Goal: Navigation & Orientation: Find specific page/section

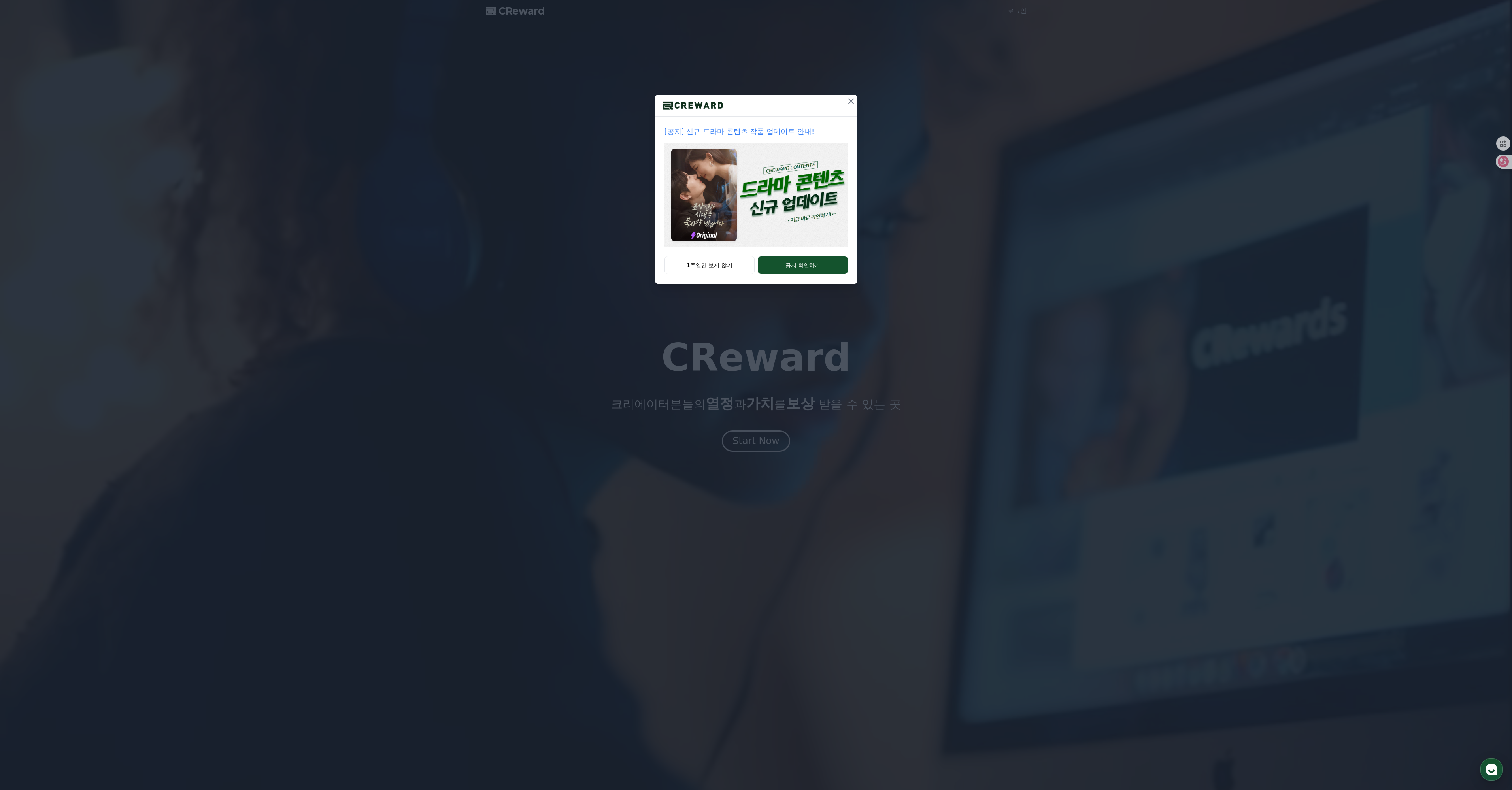
click at [856, 106] on icon at bounding box center [851, 101] width 10 height 10
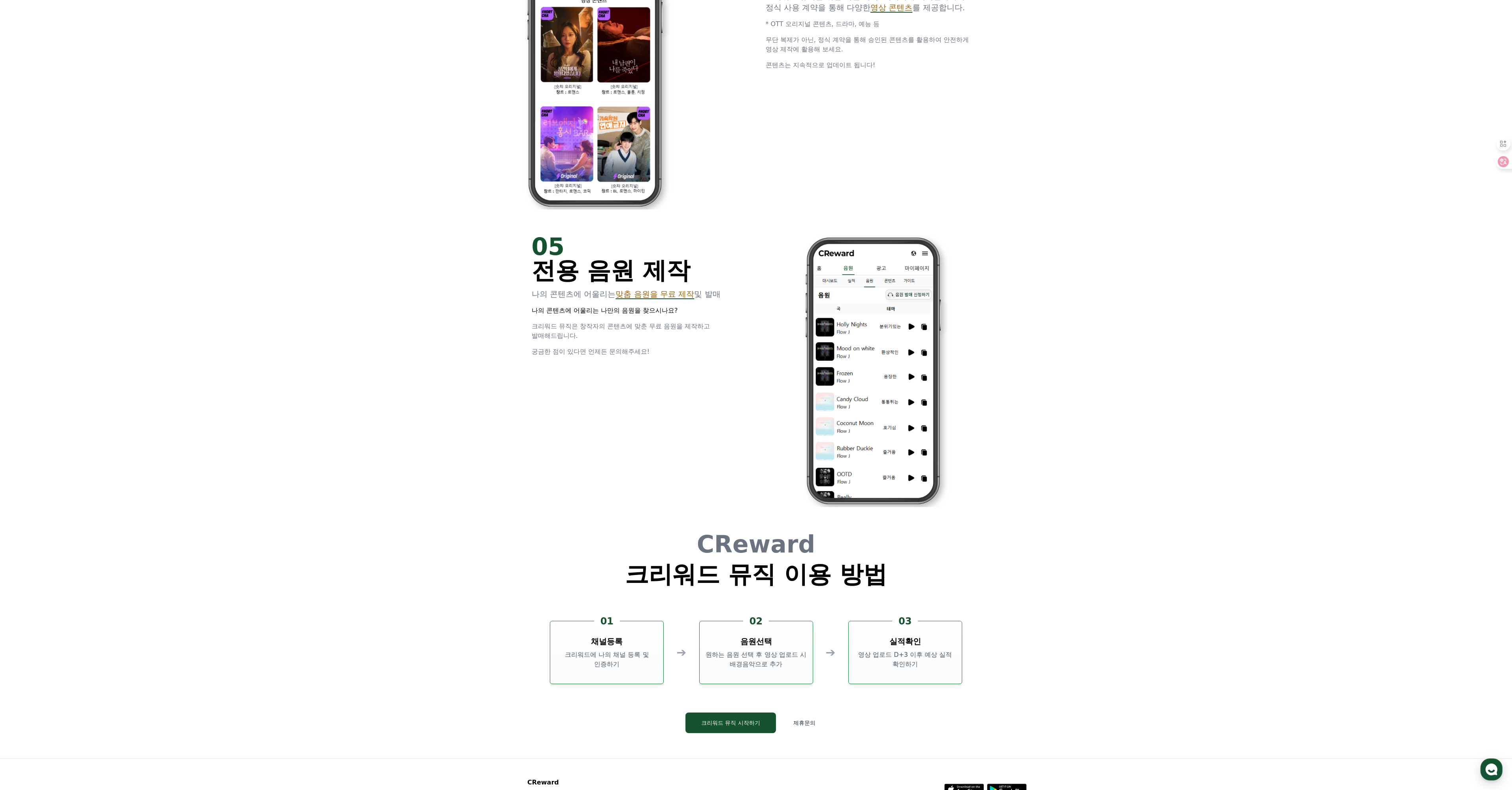
scroll to position [2212, 0]
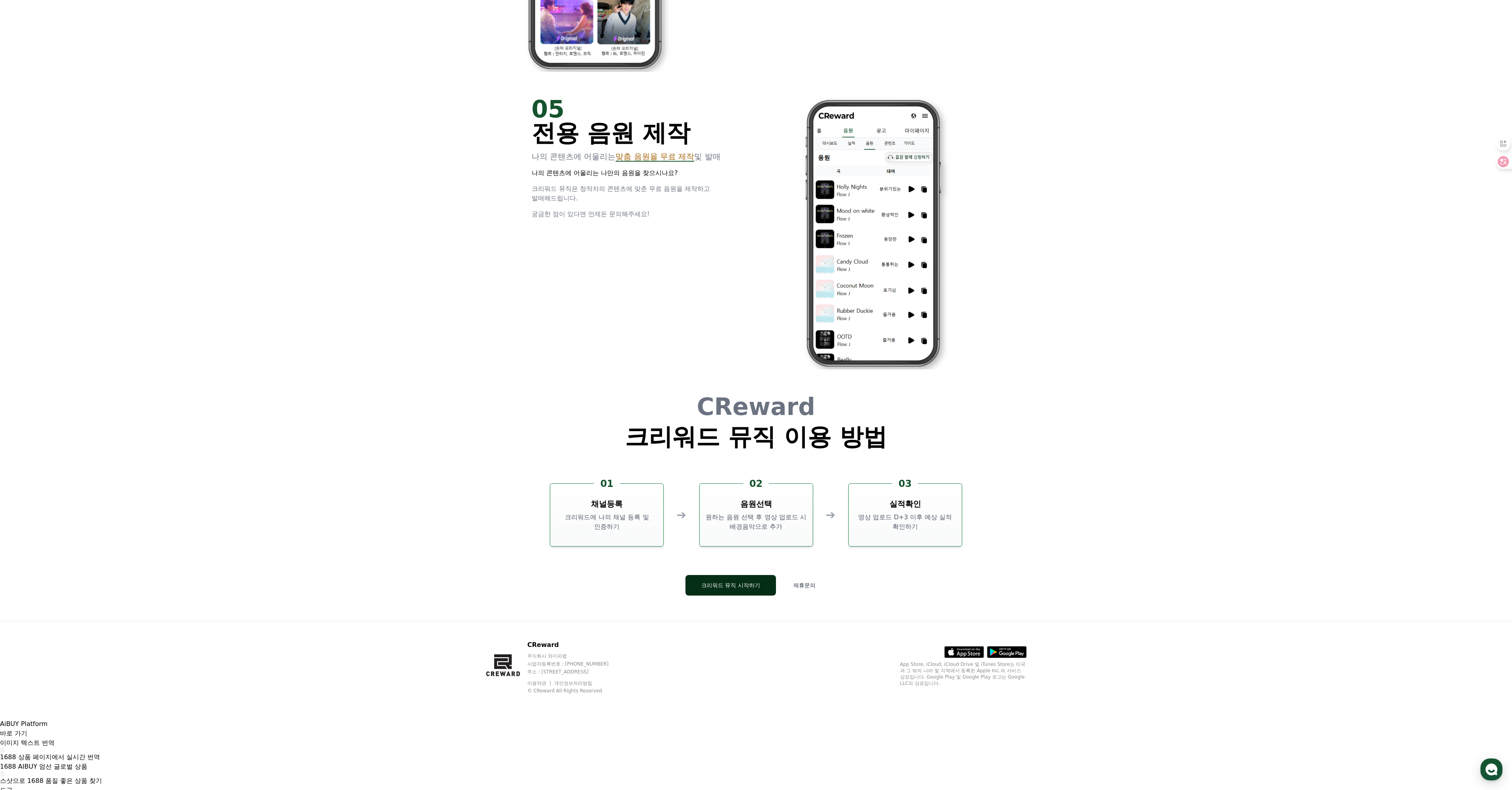
click at [757, 596] on button "크리워드 뮤직 시작하기" at bounding box center [731, 586] width 90 height 21
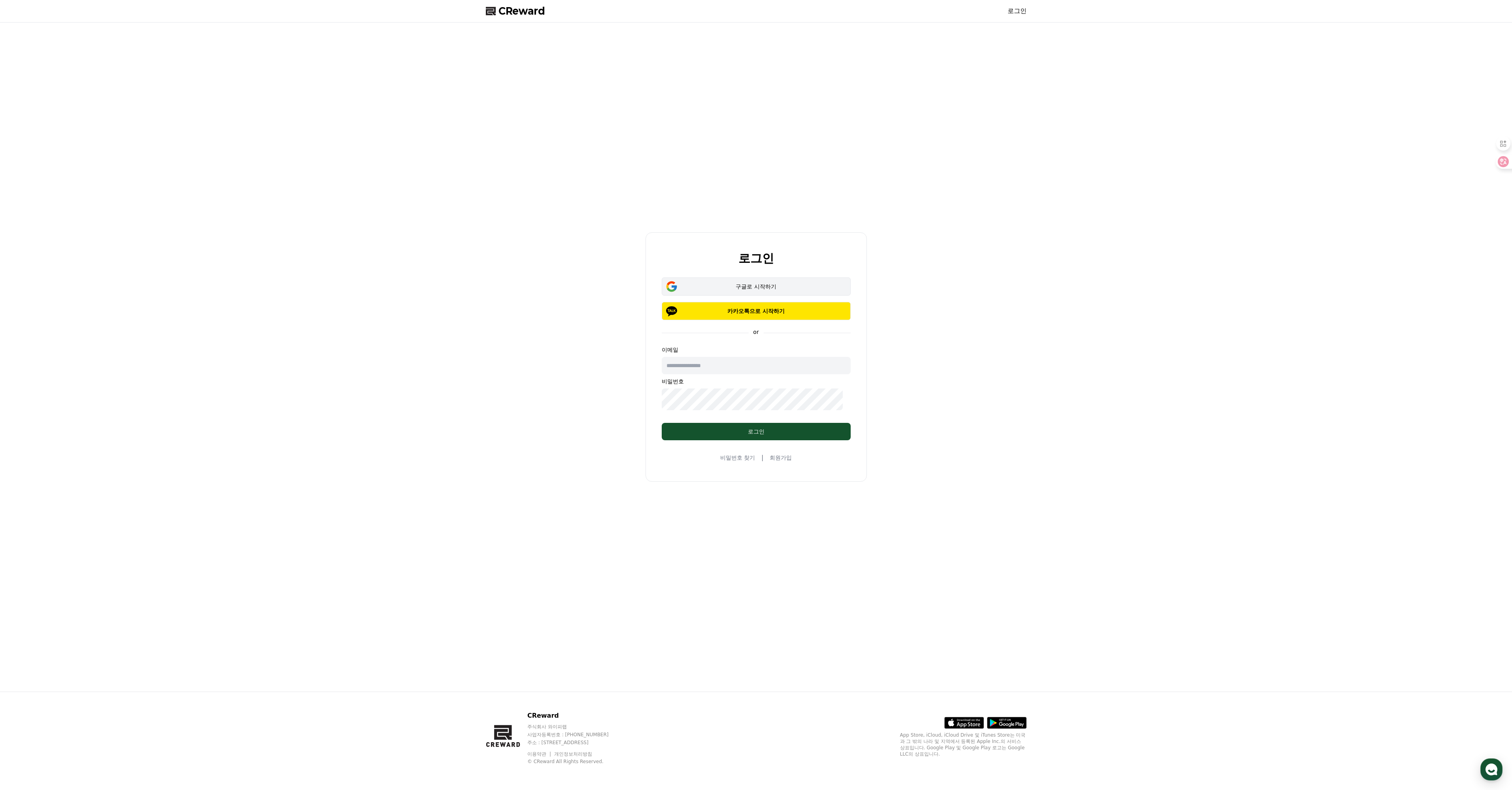
click at [733, 283] on div "구글로 시작하기" at bounding box center [756, 286] width 166 height 8
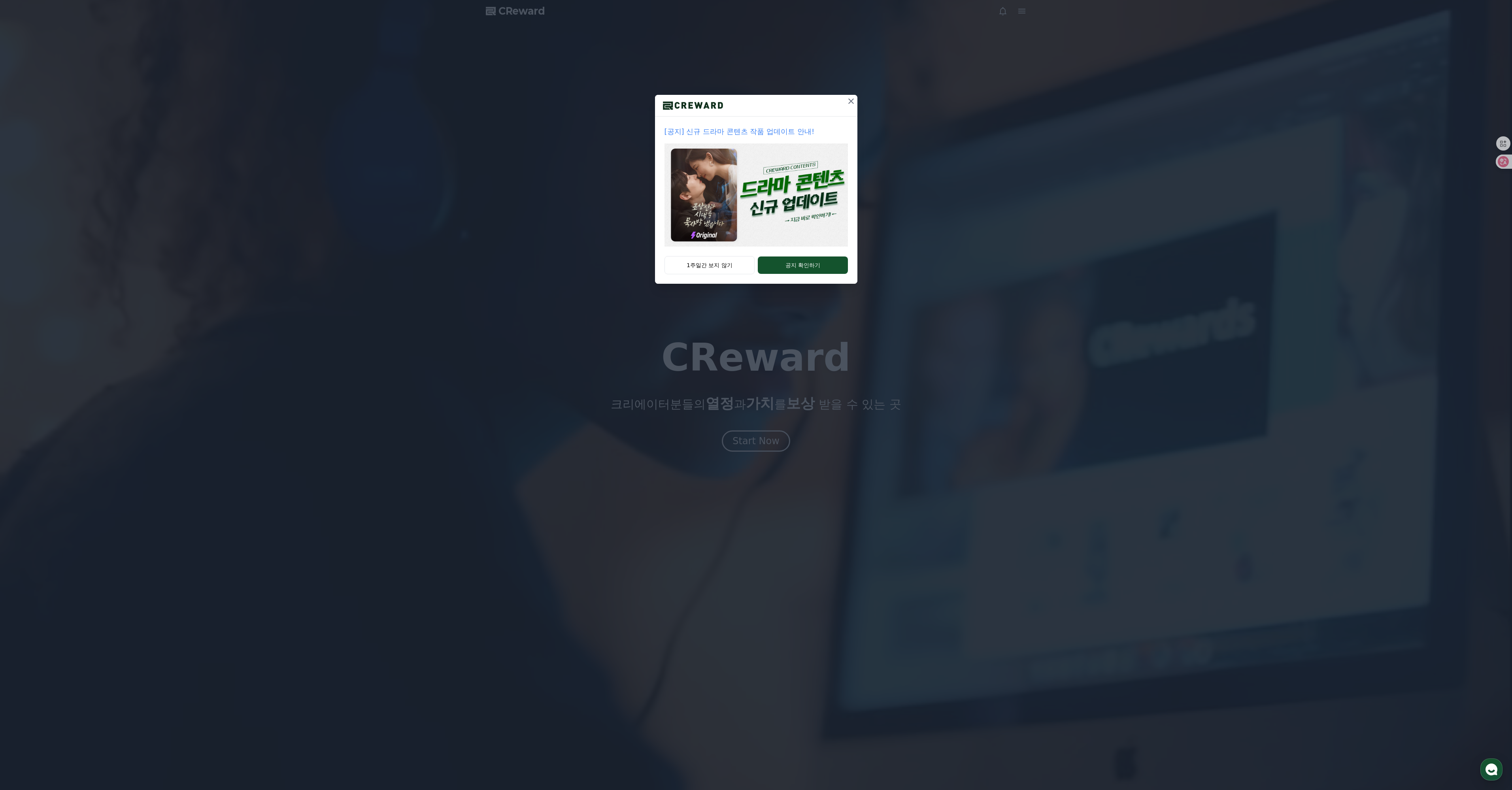
click at [854, 104] on icon at bounding box center [851, 101] width 5 height 5
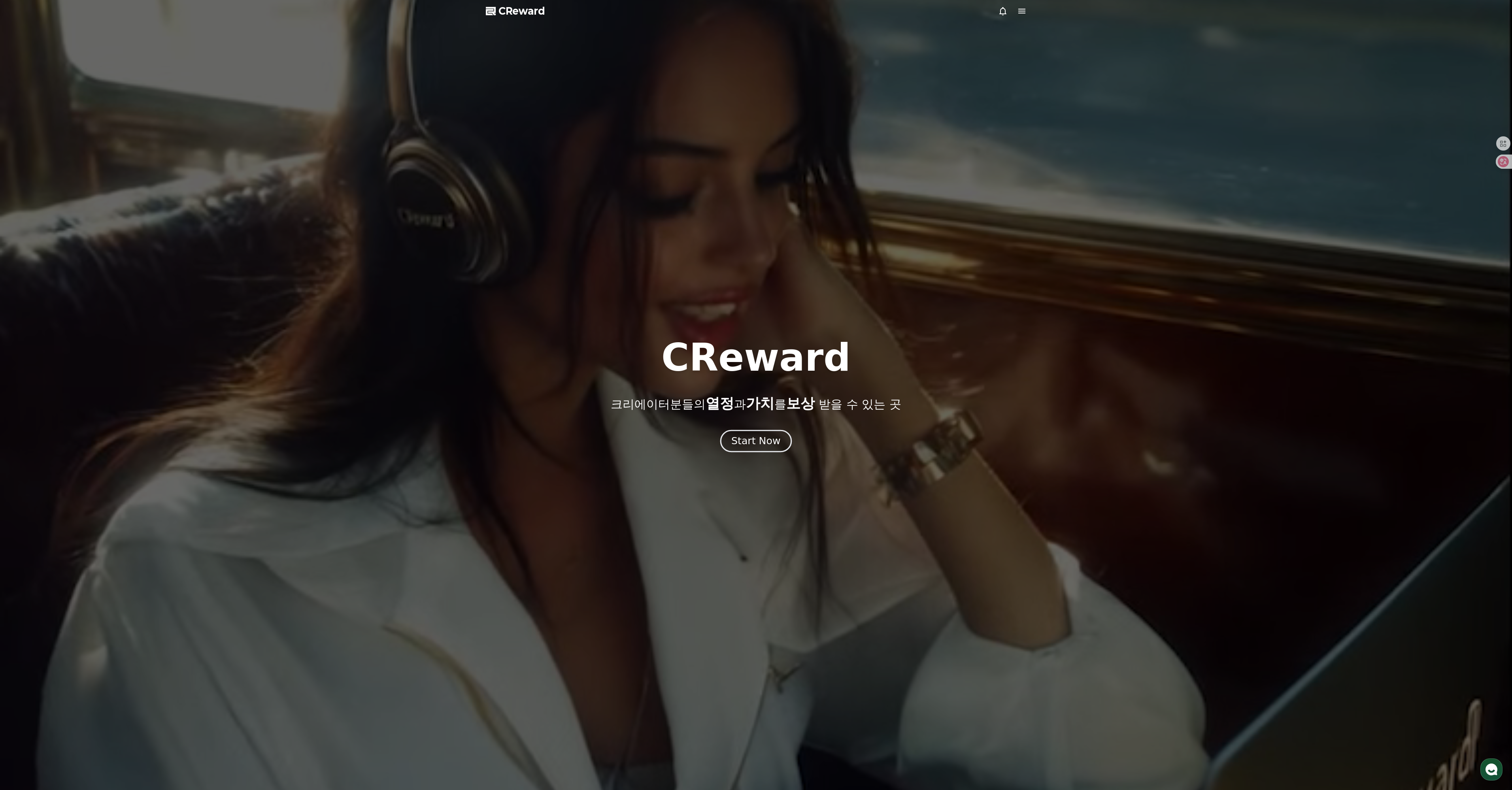
click at [747, 452] on button "Start Now" at bounding box center [756, 440] width 72 height 22
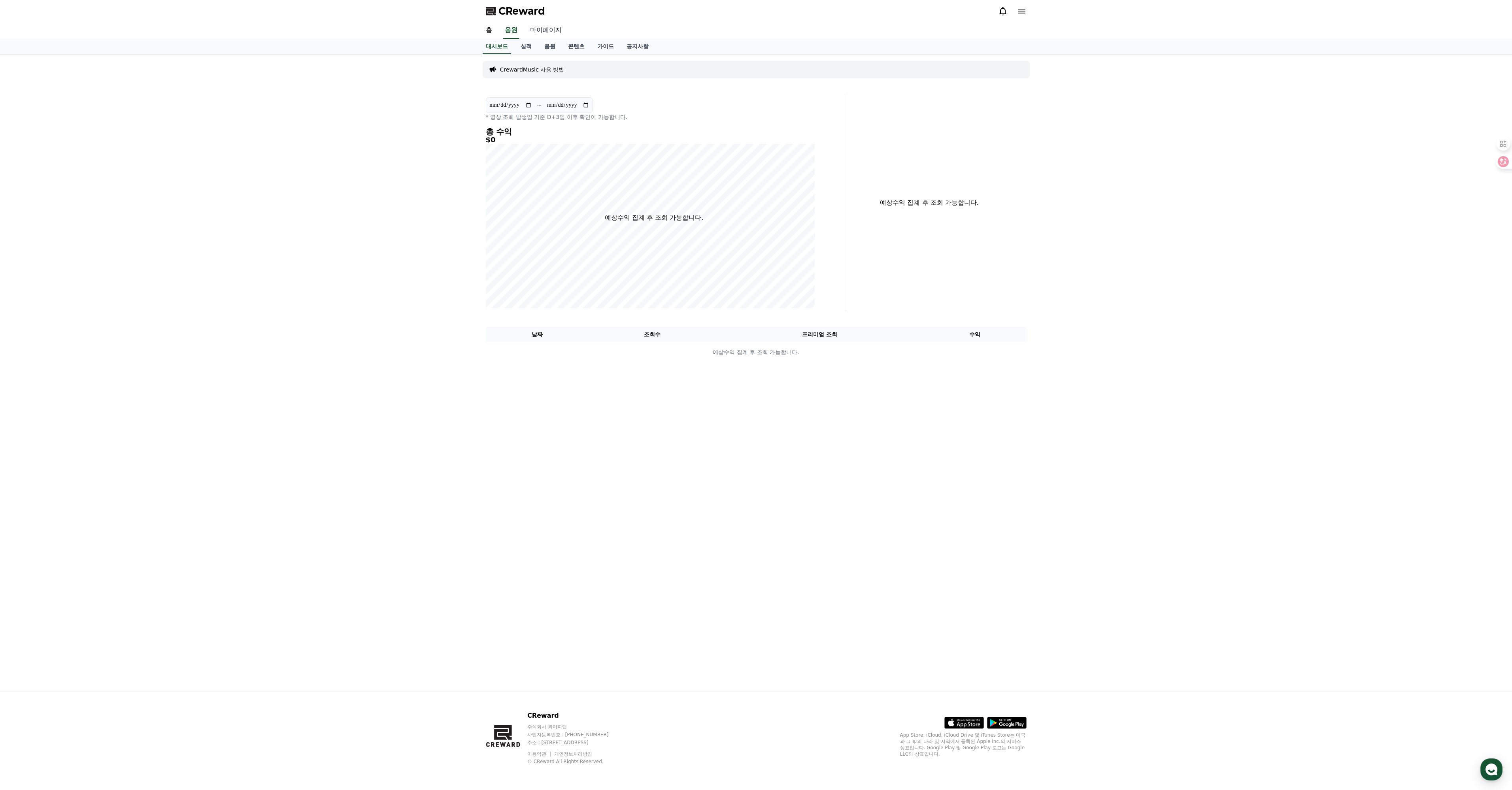
click at [561, 35] on link "마이페이지" at bounding box center [545, 31] width 44 height 17
select select "**********"
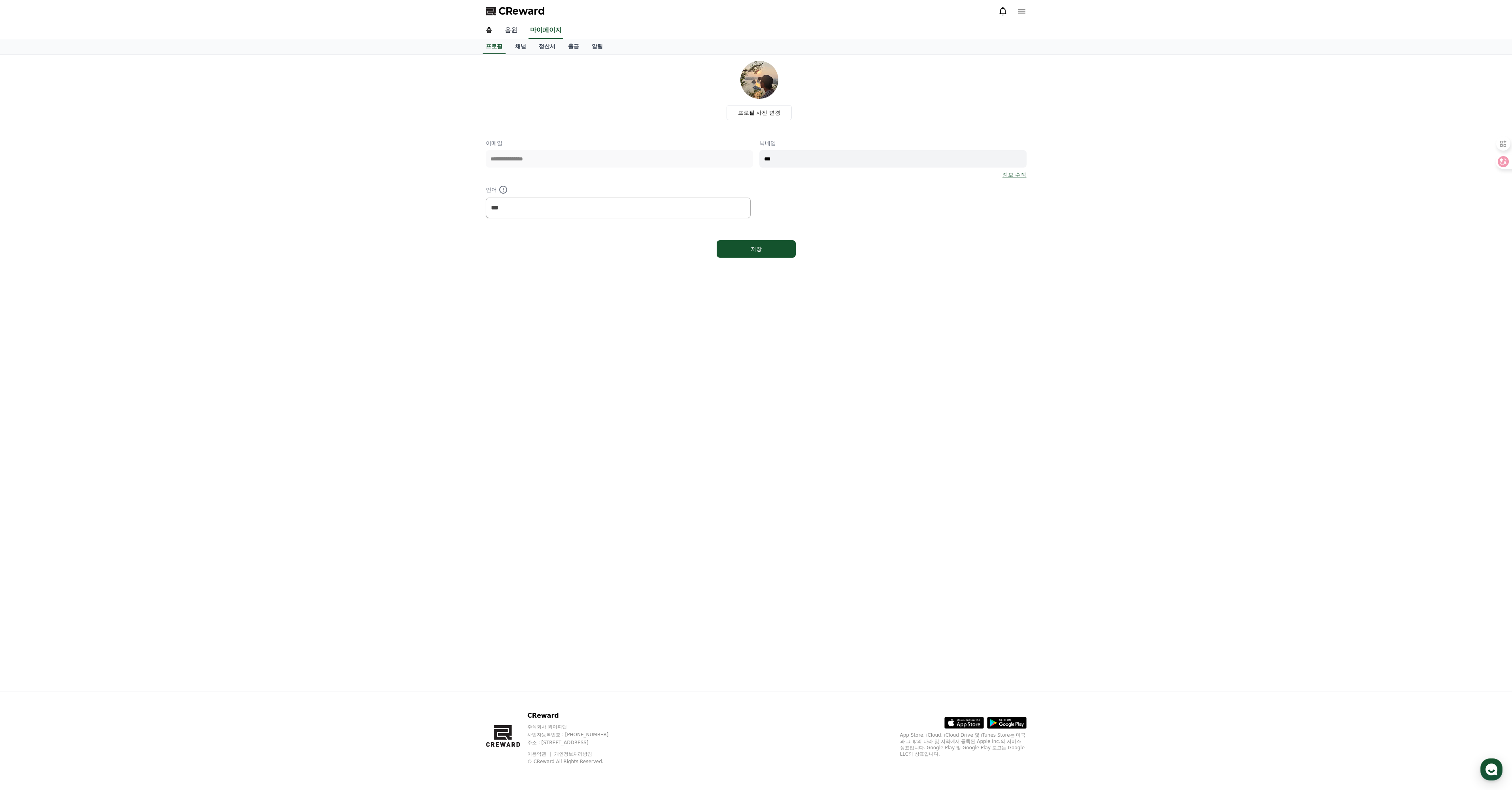
click at [519, 39] on link "음원" at bounding box center [511, 31] width 25 height 17
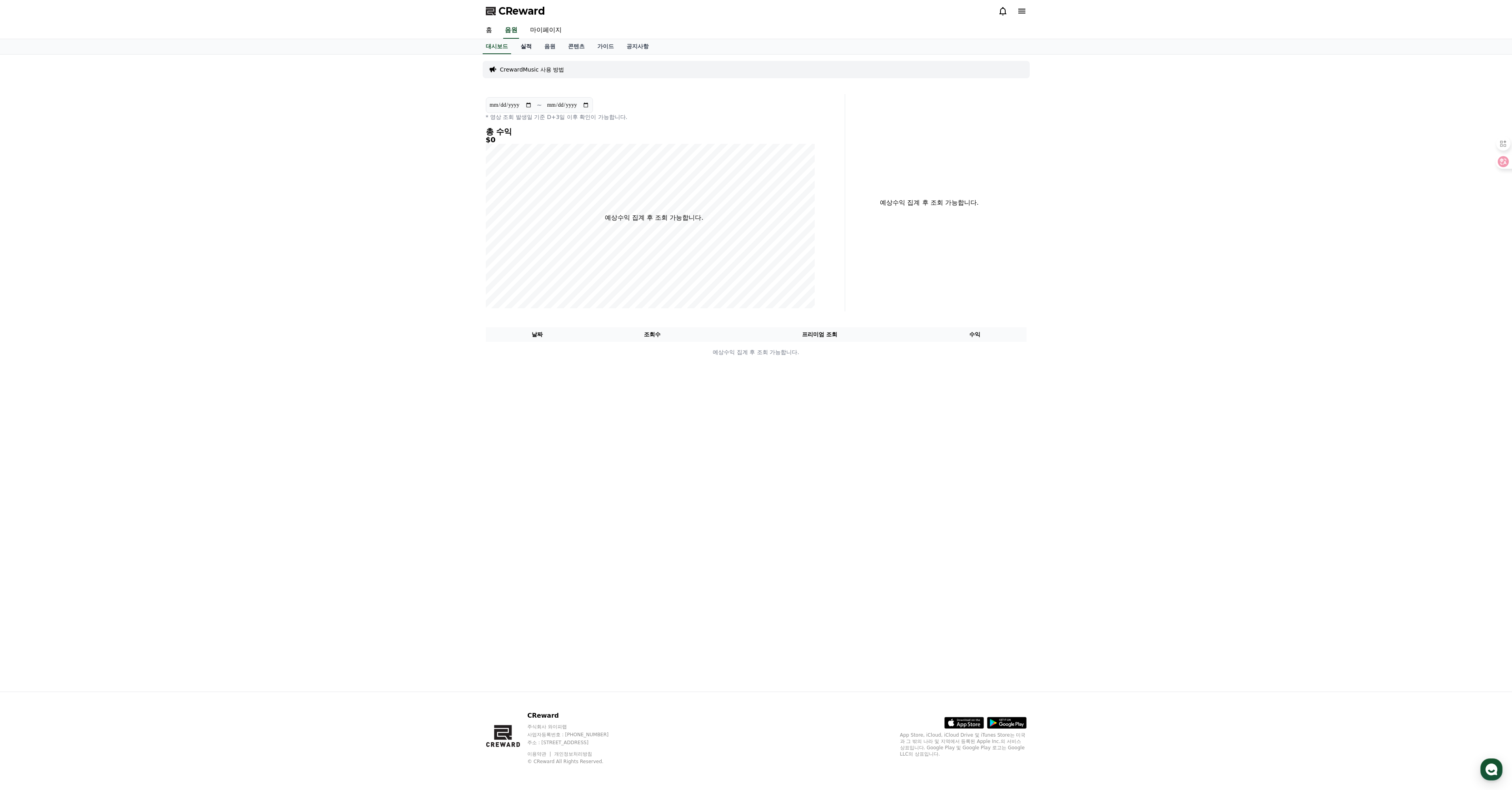
click at [531, 54] on link "실적" at bounding box center [526, 46] width 24 height 15
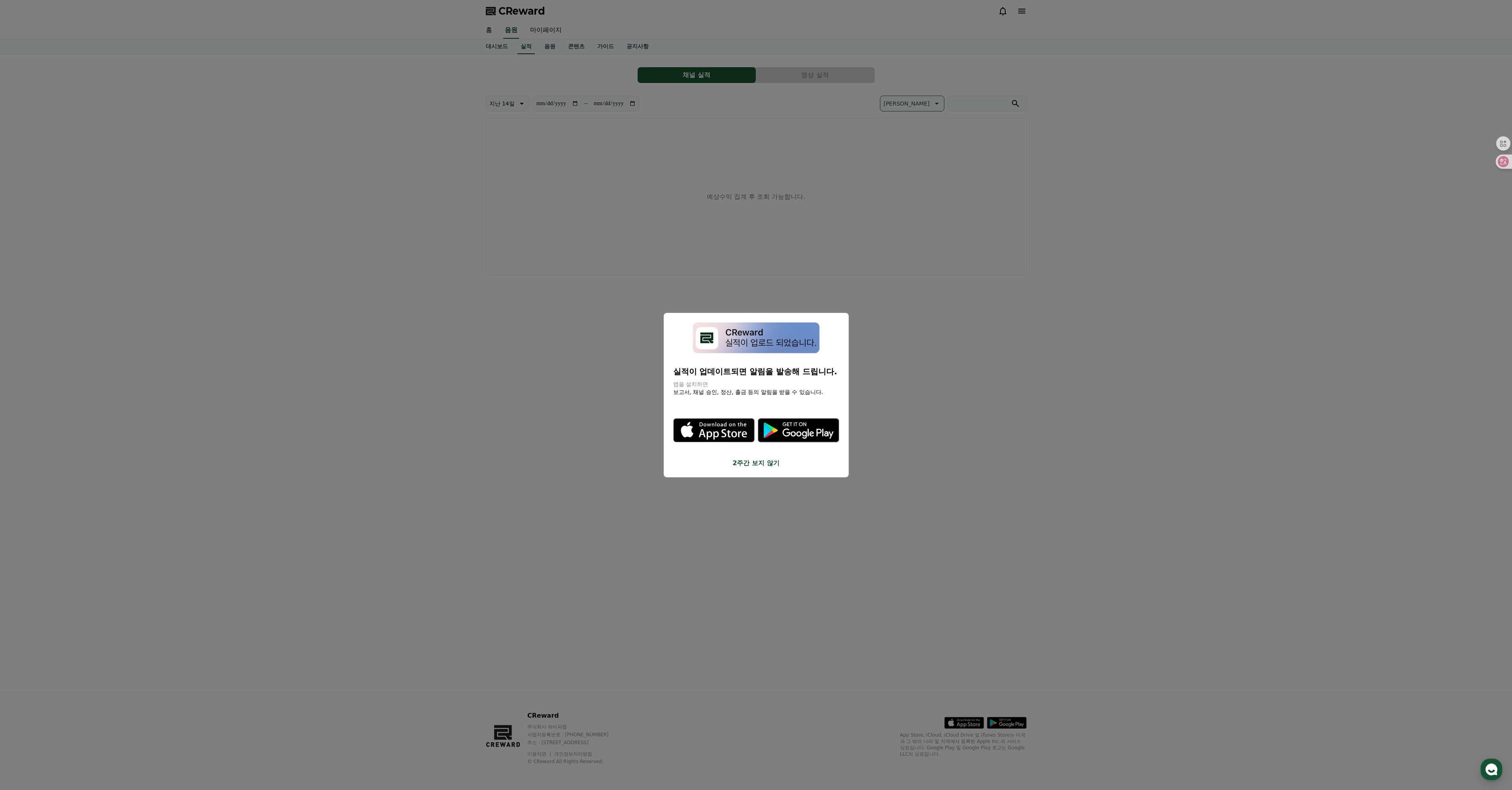
click at [569, 62] on button "close modal" at bounding box center [756, 395] width 1512 height 790
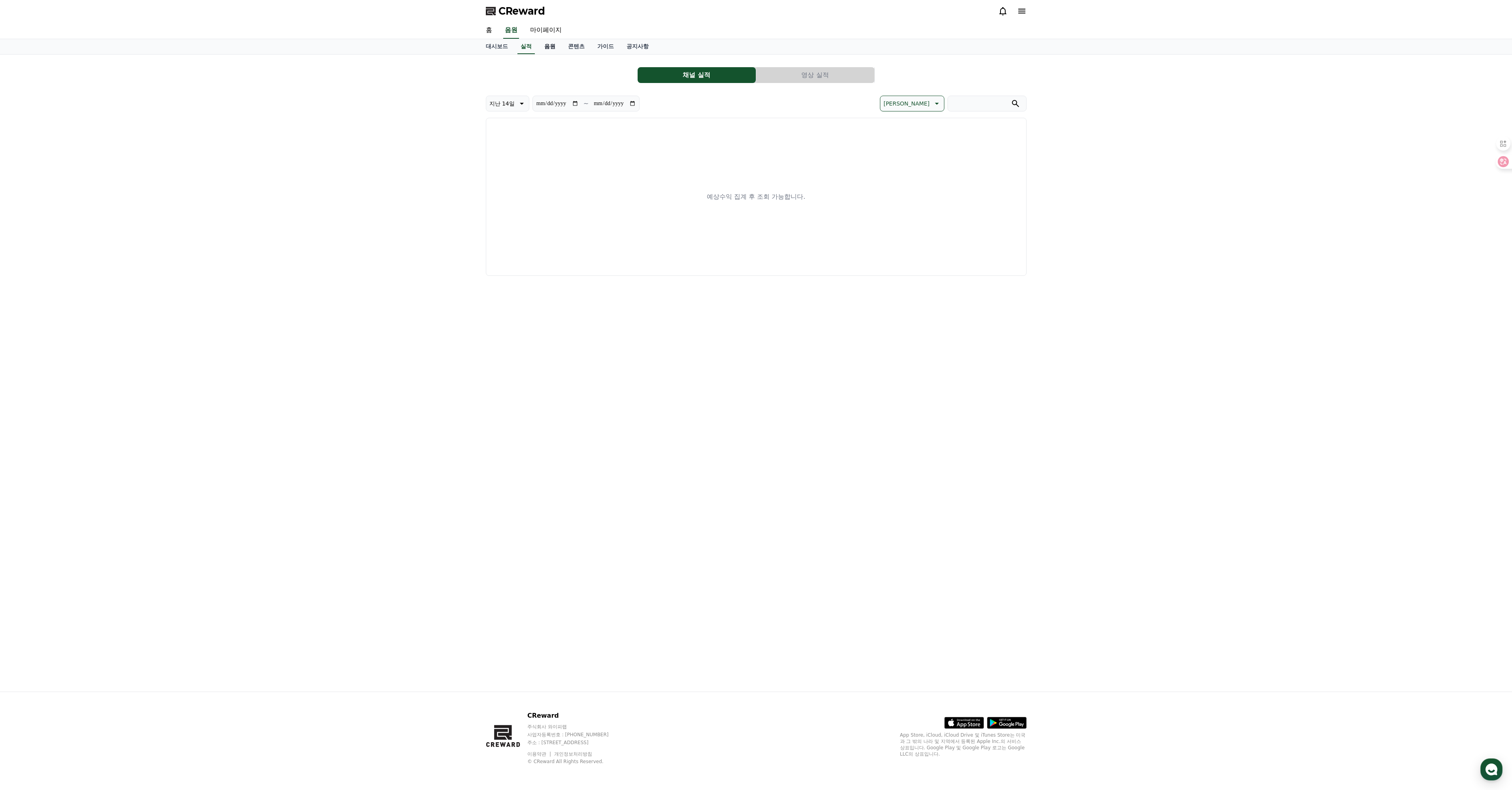
click at [561, 54] on link "음원" at bounding box center [549, 46] width 24 height 15
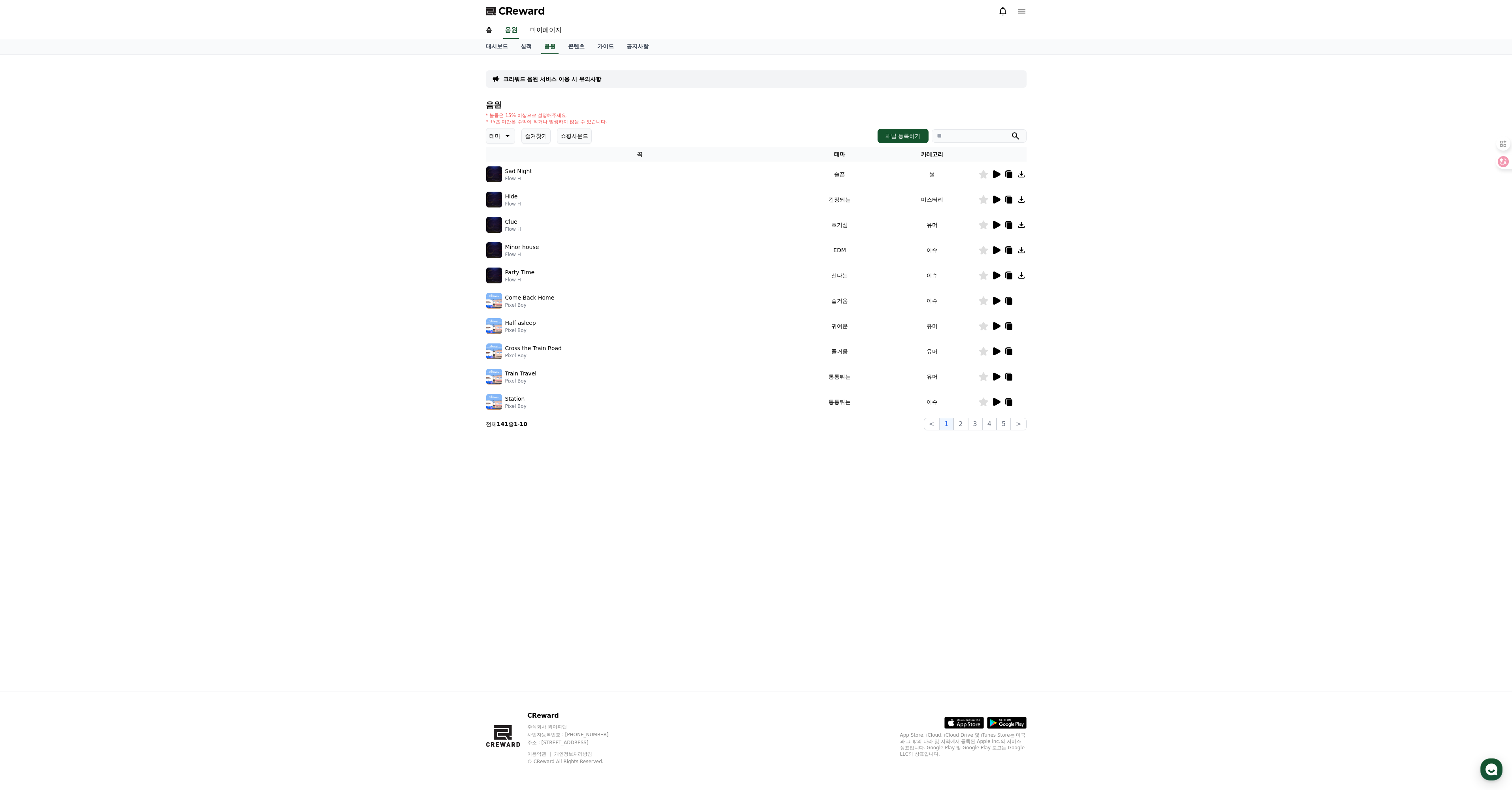
click at [993, 179] on icon at bounding box center [996, 174] width 7 height 8
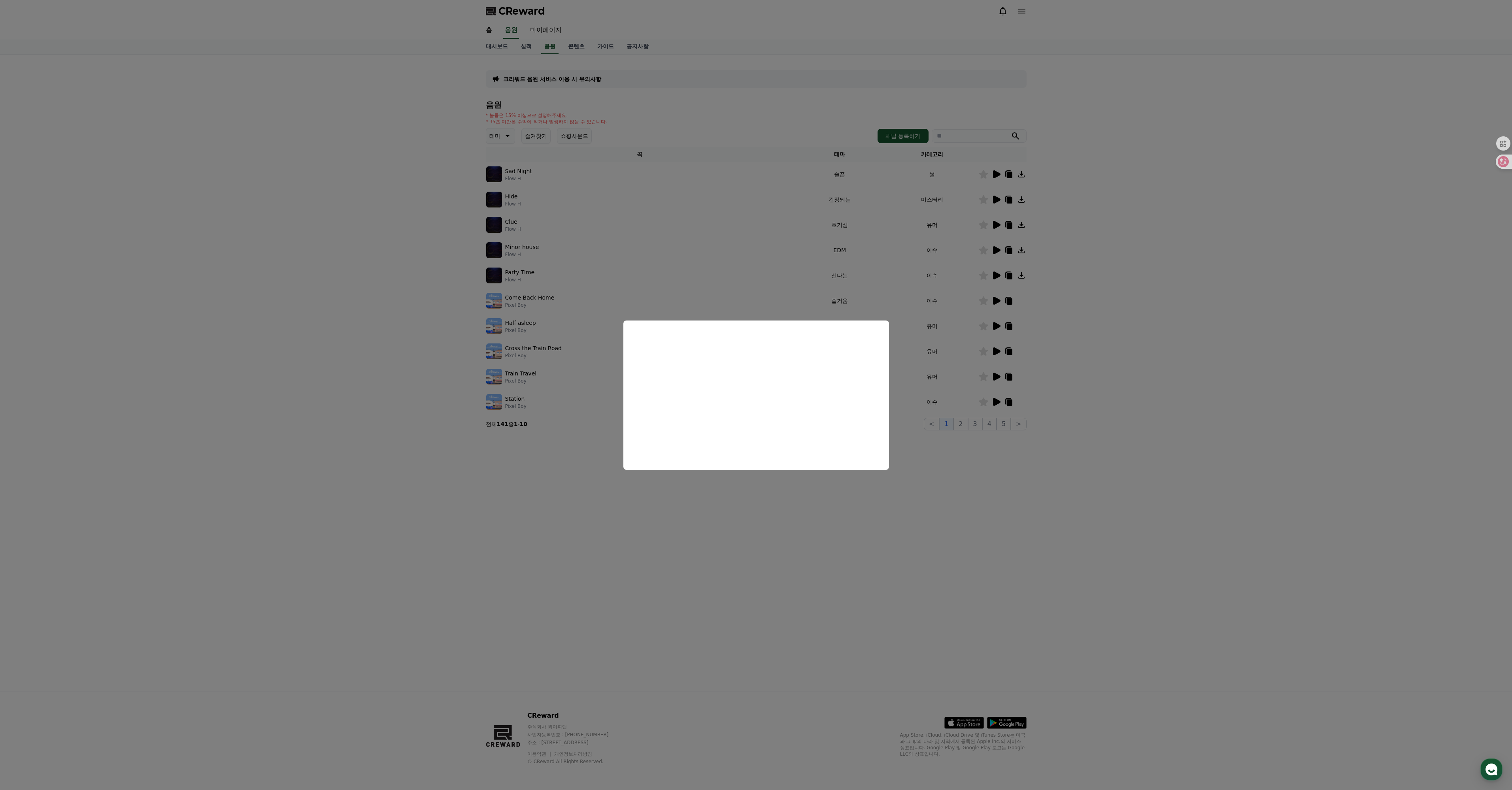
click at [1069, 350] on button "close modal" at bounding box center [756, 395] width 1512 height 790
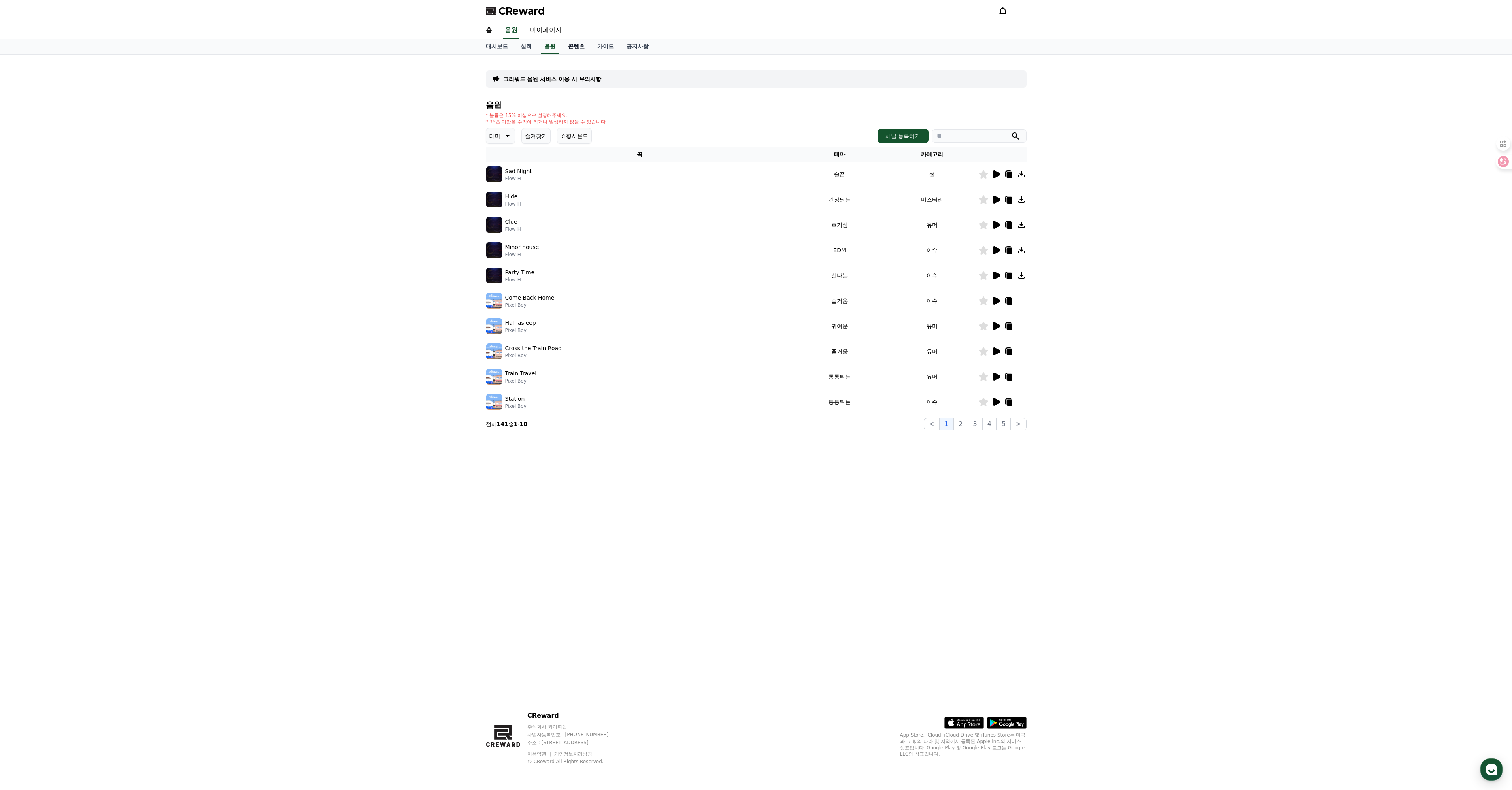
click at [591, 54] on link "콘텐츠" at bounding box center [576, 46] width 30 height 15
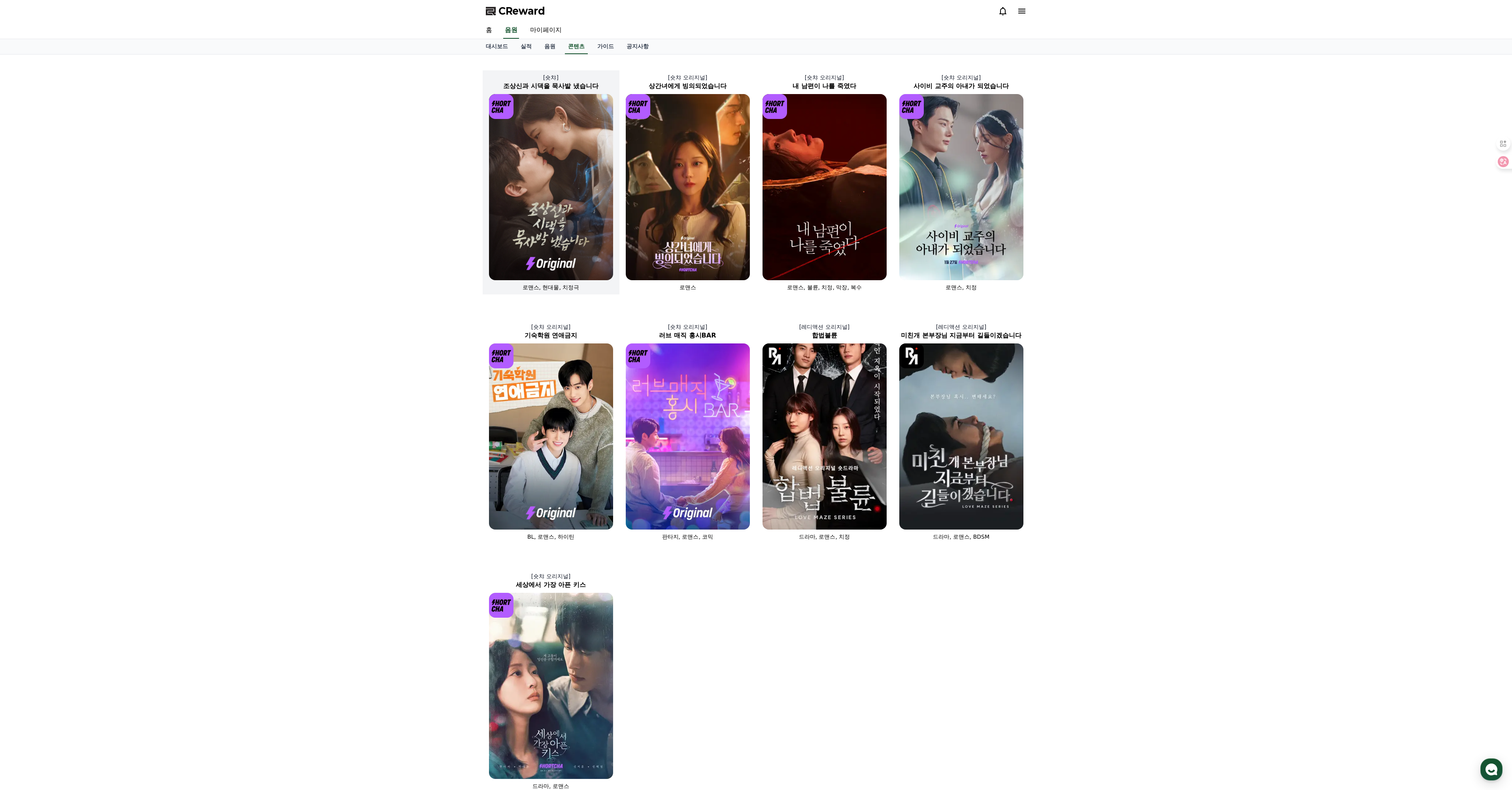
click at [531, 170] on img at bounding box center [551, 187] width 124 height 186
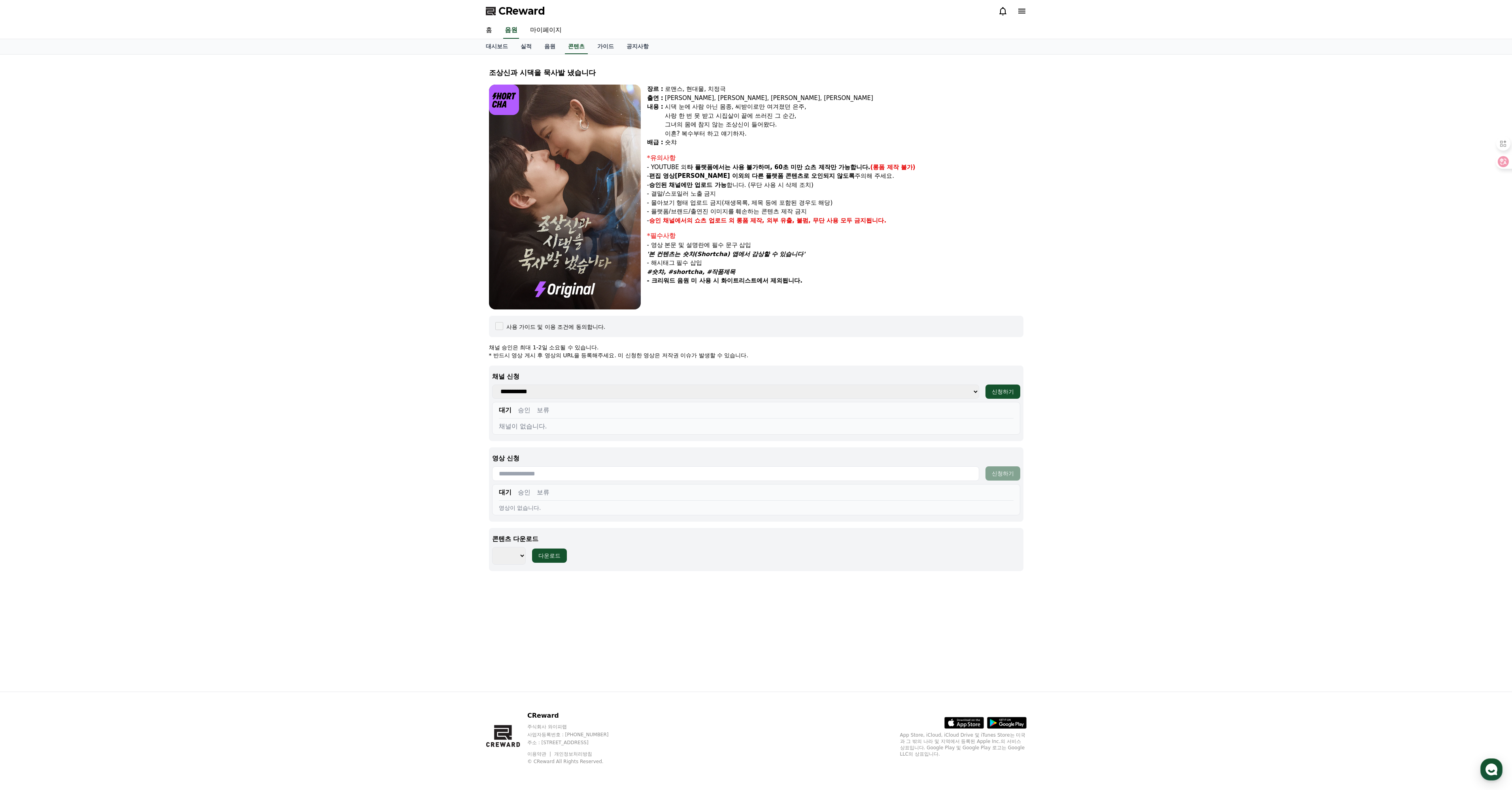
click at [521, 565] on select "*** *** *** *** *** *** *** *** *** *** *** *** *** *** *** *** *** *** *** ***…" at bounding box center [509, 555] width 34 height 17
select select "**********"
click at [495, 565] on select "*** *** *** *** *** *** *** *** *** *** *** *** *** *** *** *** *** *** *** ***…" at bounding box center [509, 555] width 34 height 17
click at [561, 54] on link "음원" at bounding box center [549, 46] width 24 height 15
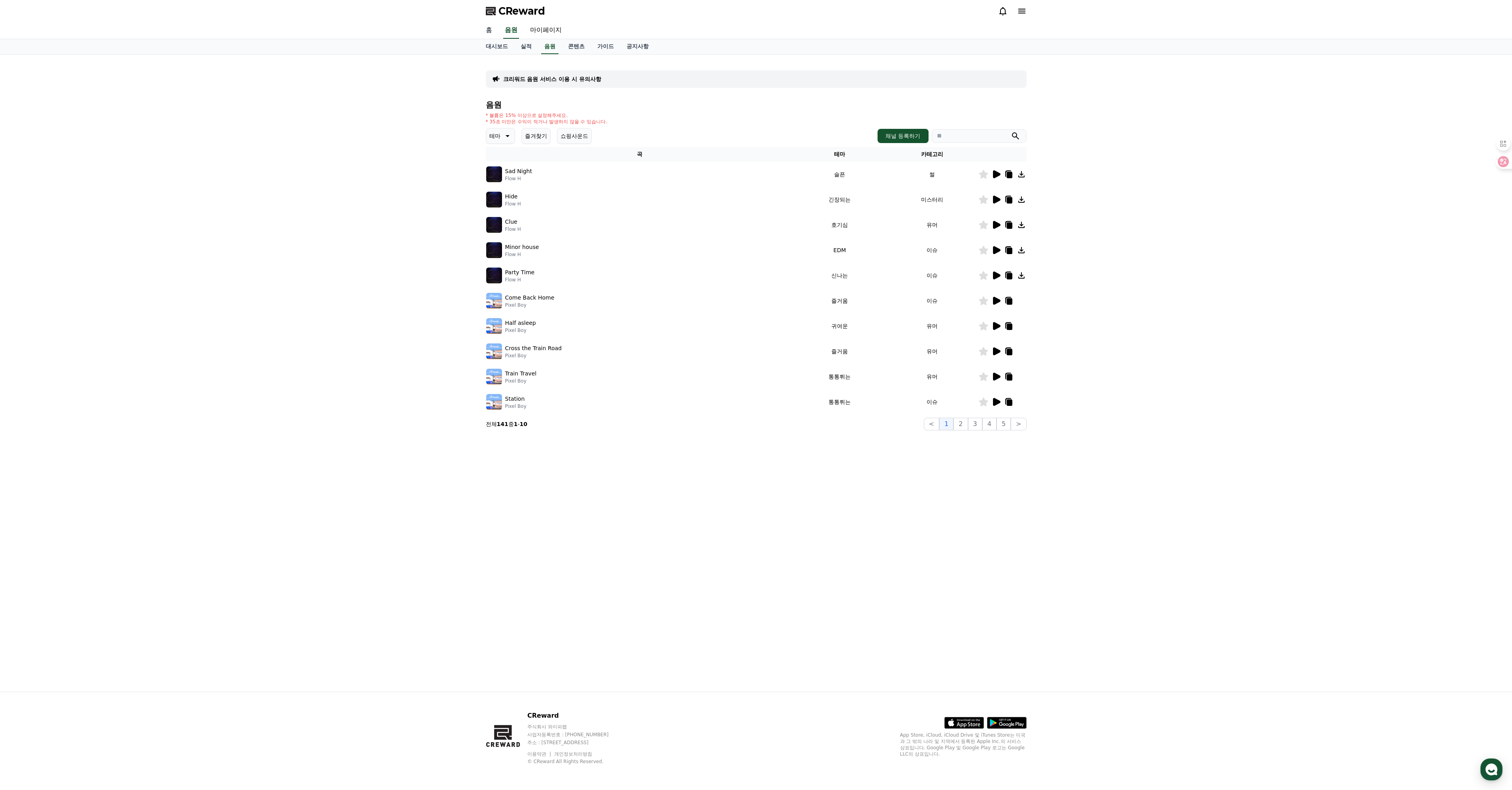
click at [495, 39] on link "홈" at bounding box center [489, 31] width 19 height 17
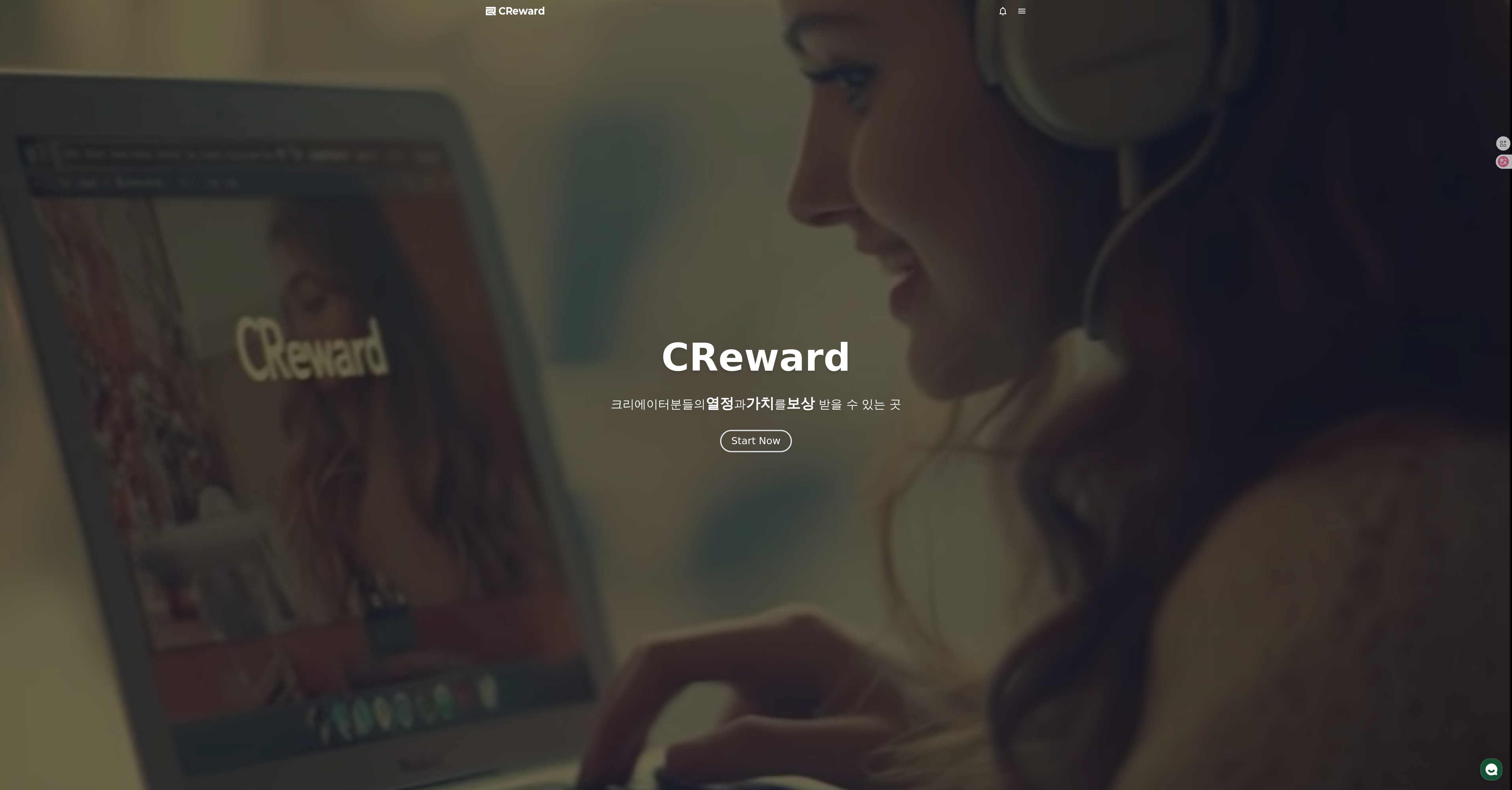
click at [780, 447] on div "Start Now" at bounding box center [756, 441] width 49 height 13
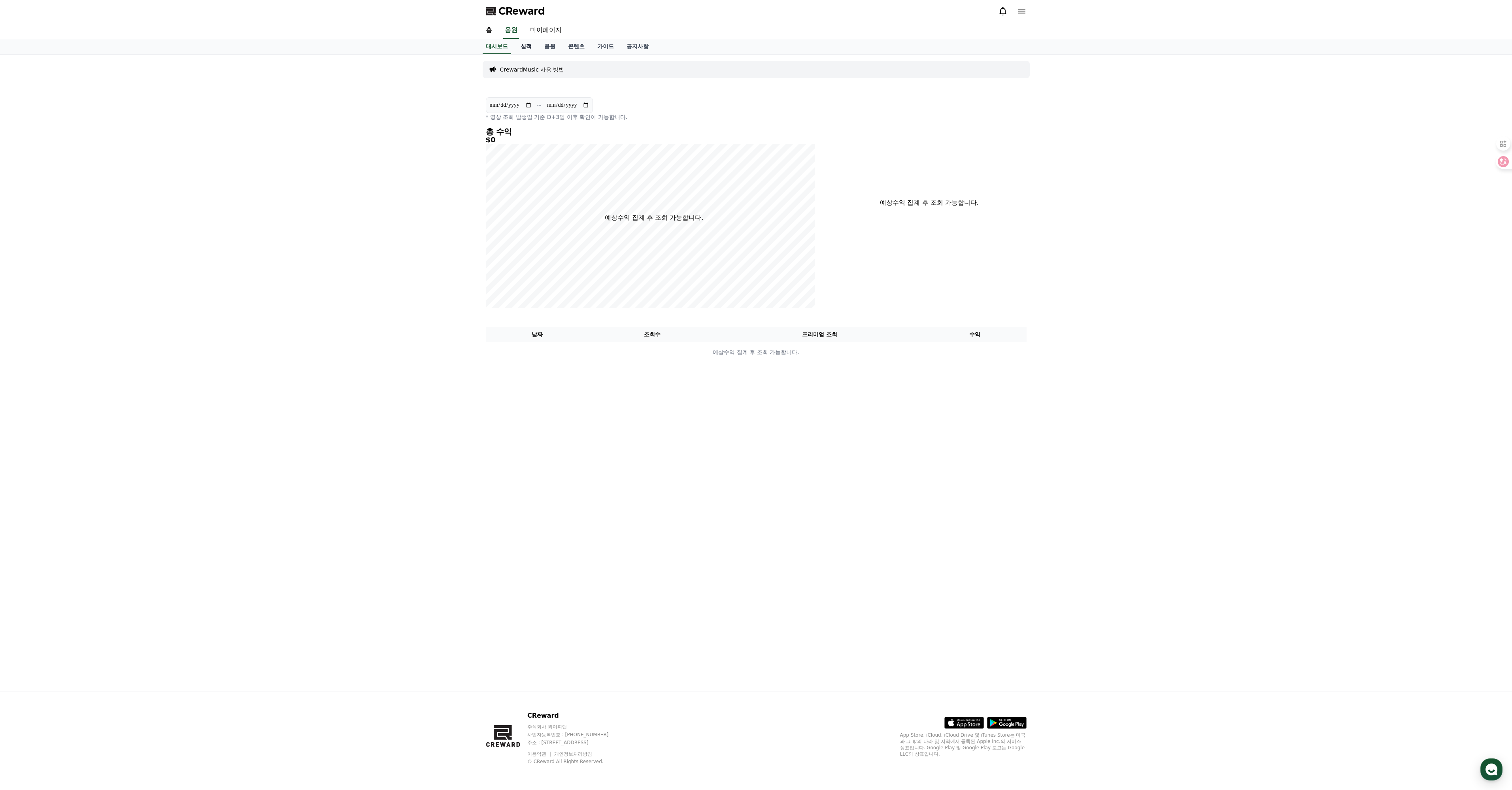
click at [536, 54] on link "실적" at bounding box center [526, 46] width 24 height 15
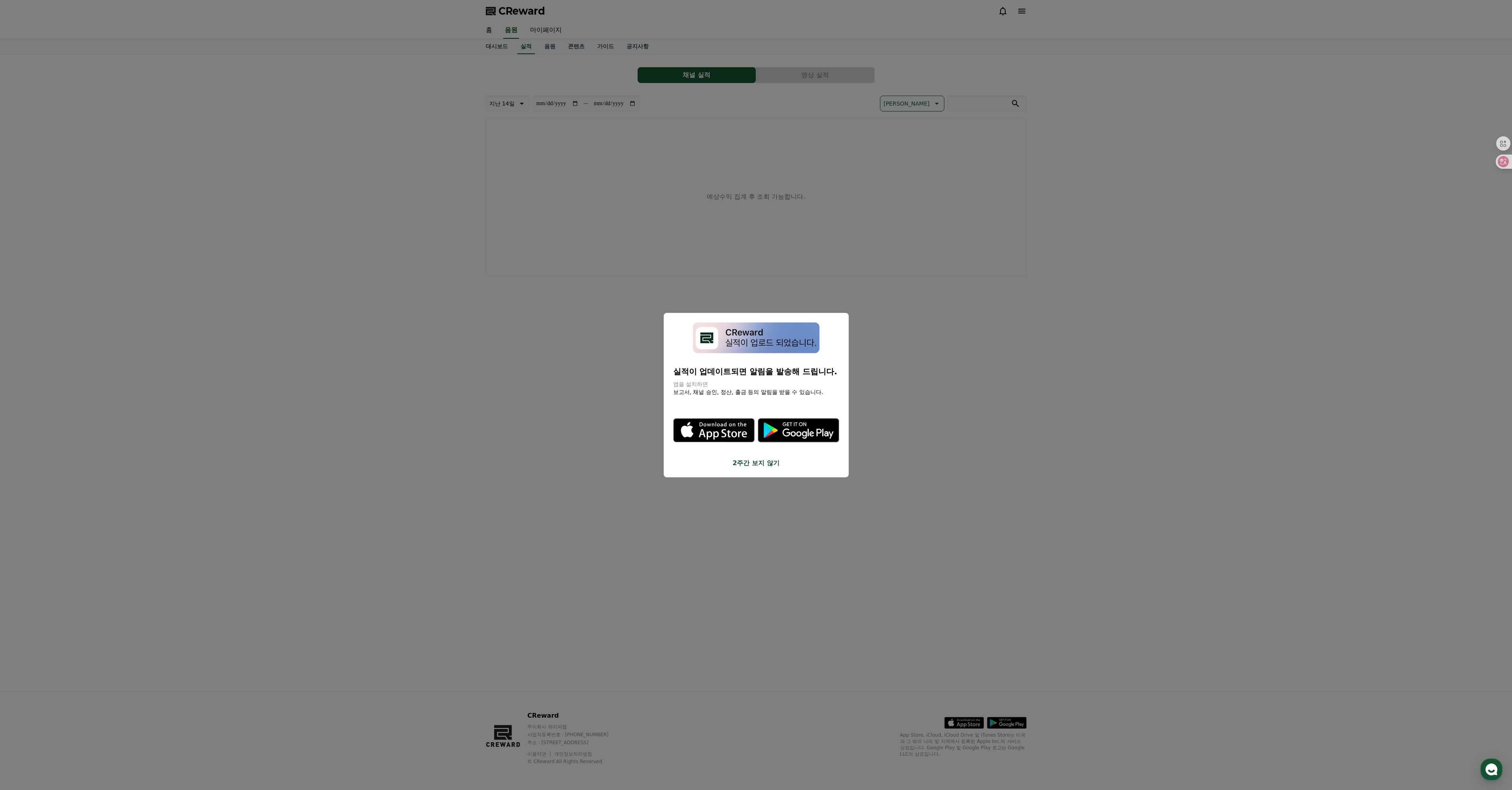
click at [569, 63] on button "close modal" at bounding box center [756, 395] width 1512 height 790
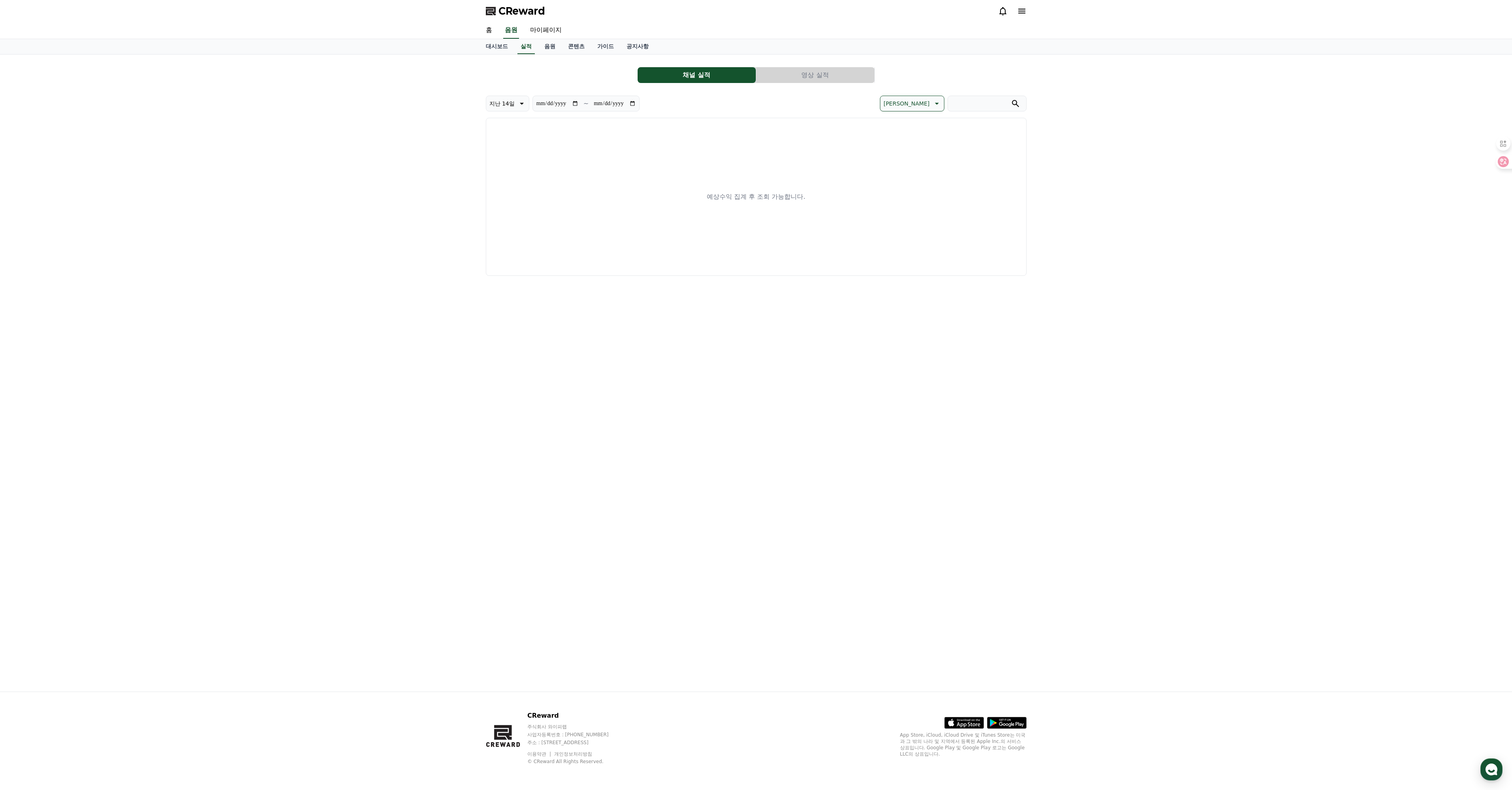
click at [561, 54] on link "음원" at bounding box center [549, 46] width 24 height 15
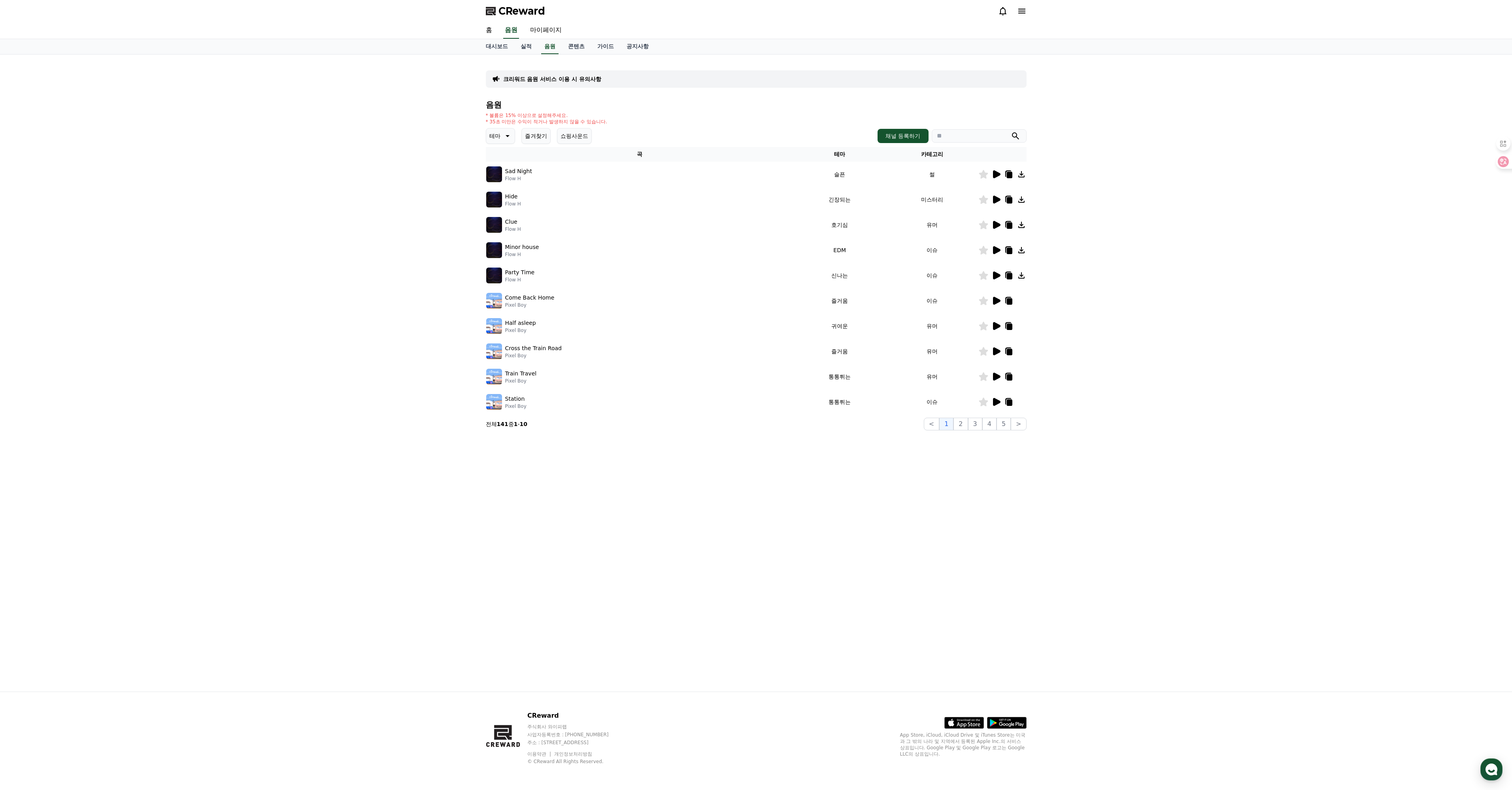
click at [511, 141] on icon at bounding box center [507, 136] width 10 height 10
click at [510, 207] on div "전체 환상적인 호기심 어두운 밝은 통통튀는 신나는 반전 웅장한 드라마틱 즐거움 분위기있는 EDM 그루브 슬픈 잔잔한 귀여운 감동적인 긴장되는 …" at bounding box center [504, 352] width 34 height 408
click at [502, 166] on button "전체" at bounding box center [495, 157] width 17 height 17
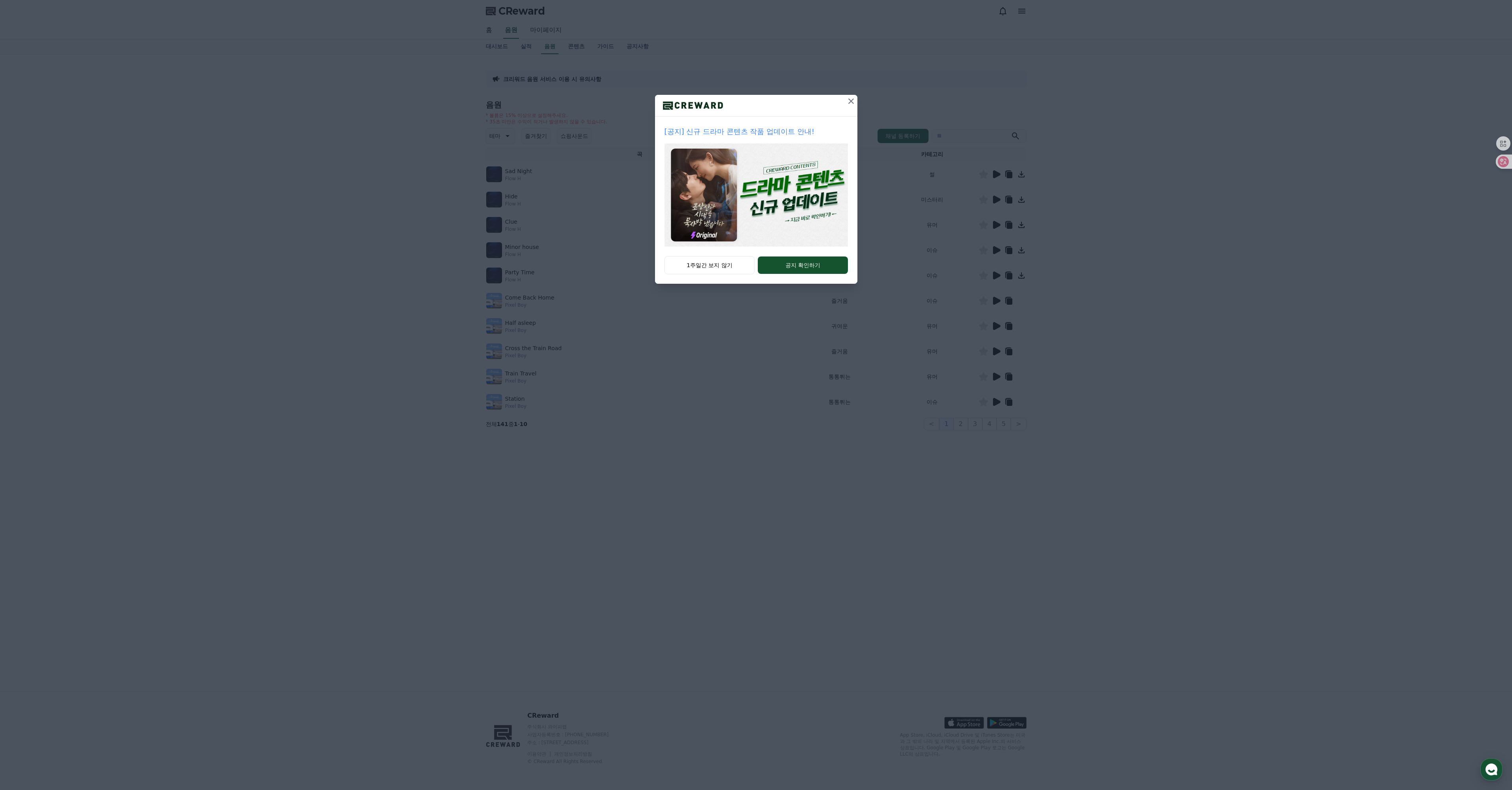
click at [856, 106] on icon at bounding box center [851, 101] width 10 height 10
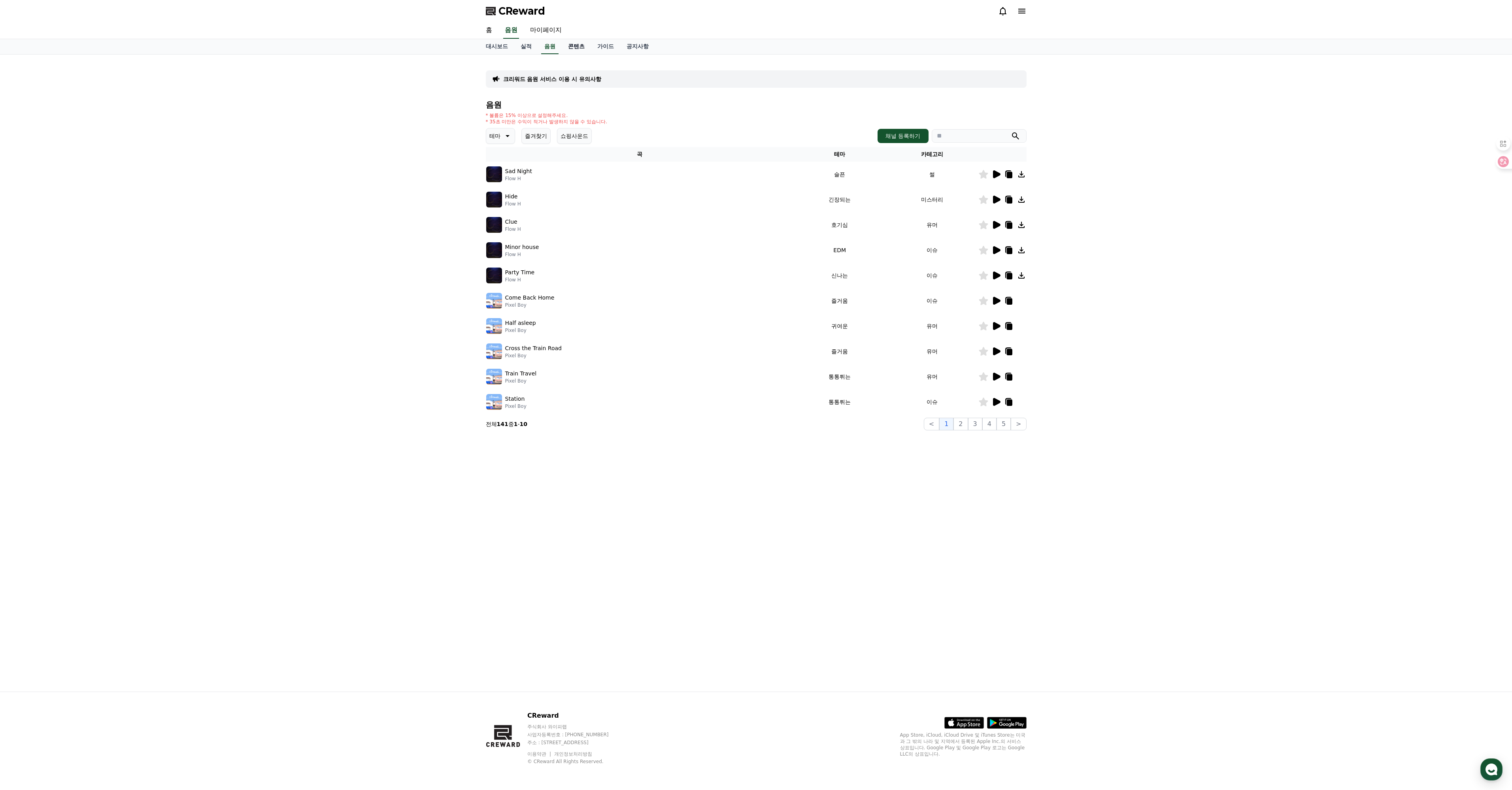
click at [591, 54] on link "콘텐츠" at bounding box center [576, 46] width 30 height 15
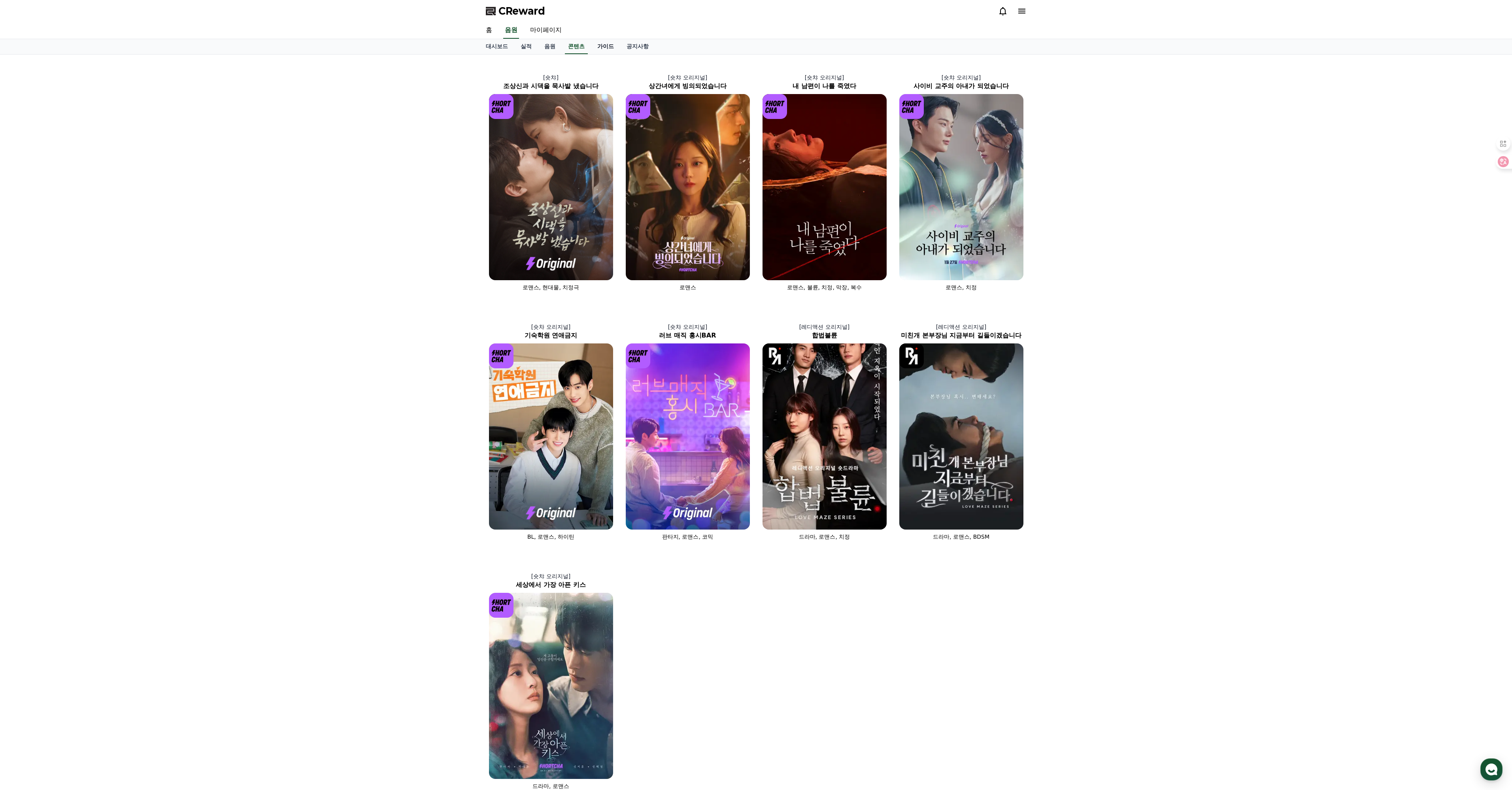
click at [620, 54] on link "가이드" at bounding box center [606, 46] width 30 height 15
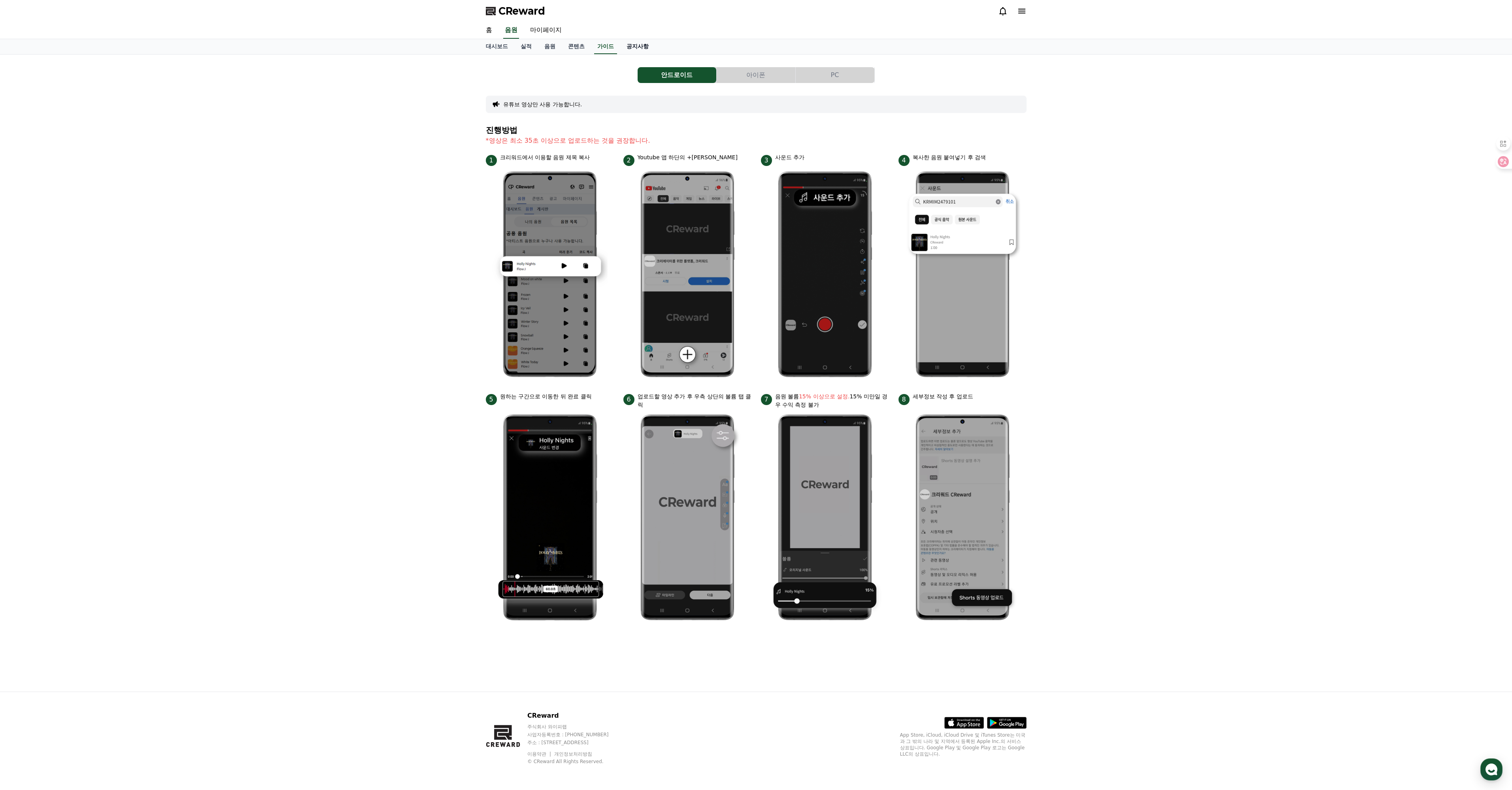
click at [655, 54] on link "공지사항" at bounding box center [637, 46] width 35 height 15
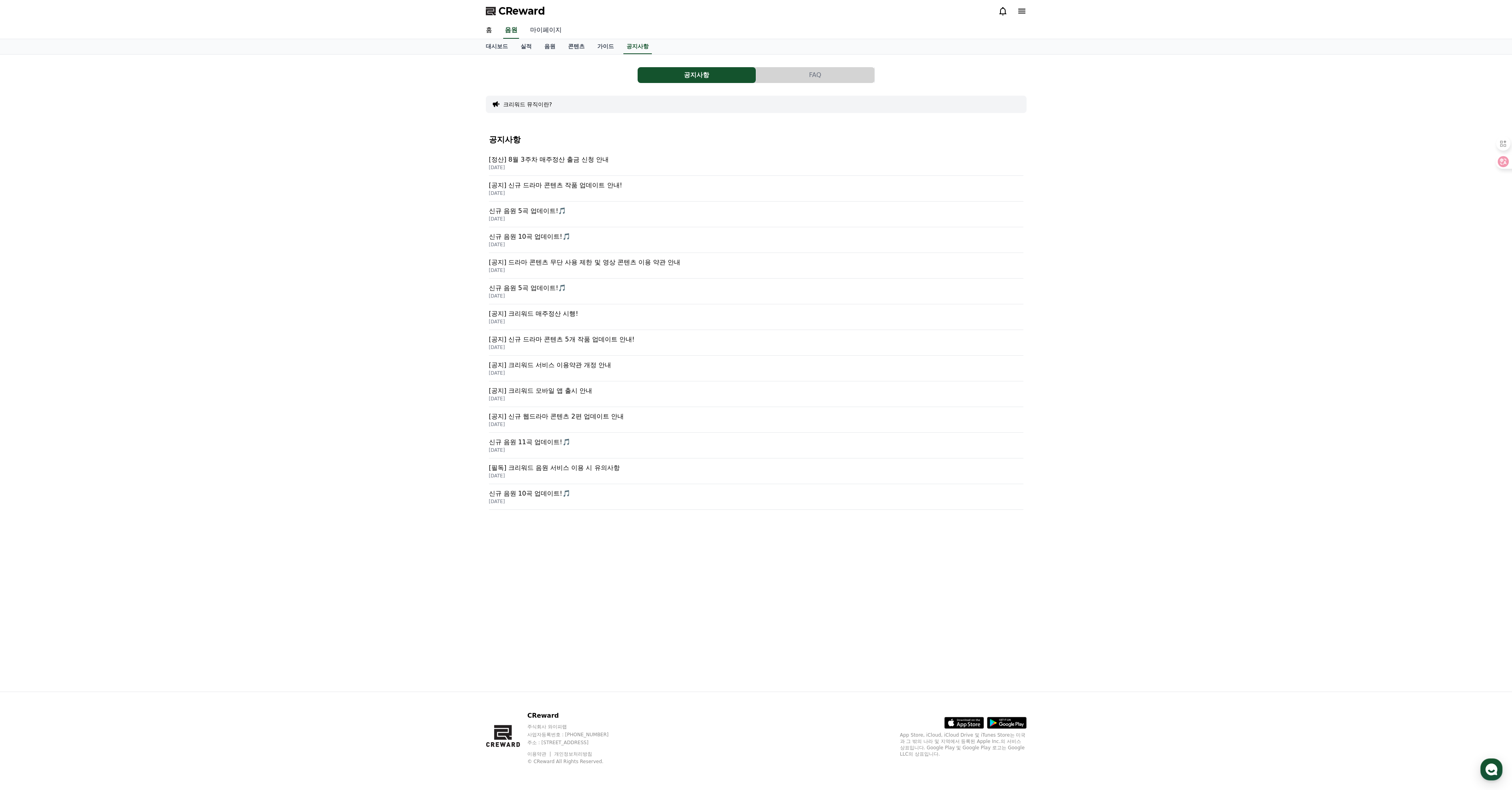
click at [568, 39] on link "마이페이지" at bounding box center [545, 31] width 44 height 17
select select "**********"
